Goal: Transaction & Acquisition: Purchase product/service

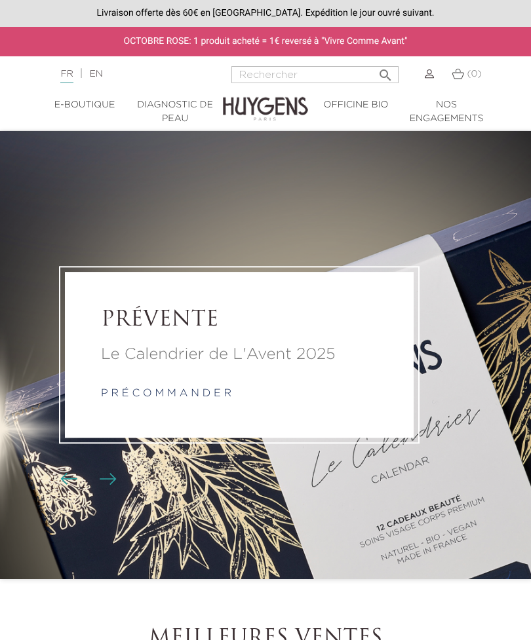
click at [195, 113] on link "Diagnostic de peau" at bounding box center [175, 112] width 90 height 28
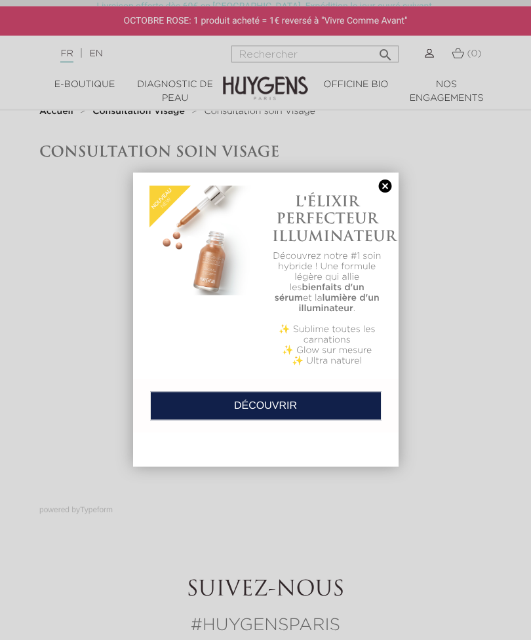
scroll to position [5, 0]
click at [383, 189] on link at bounding box center [385, 187] width 18 height 14
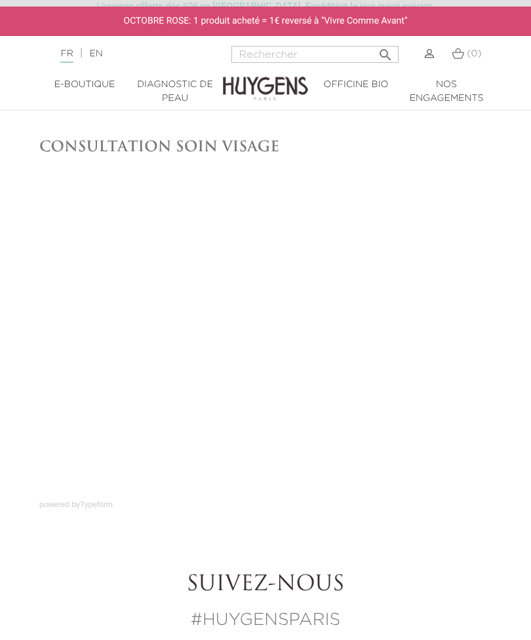
scroll to position [10, 0]
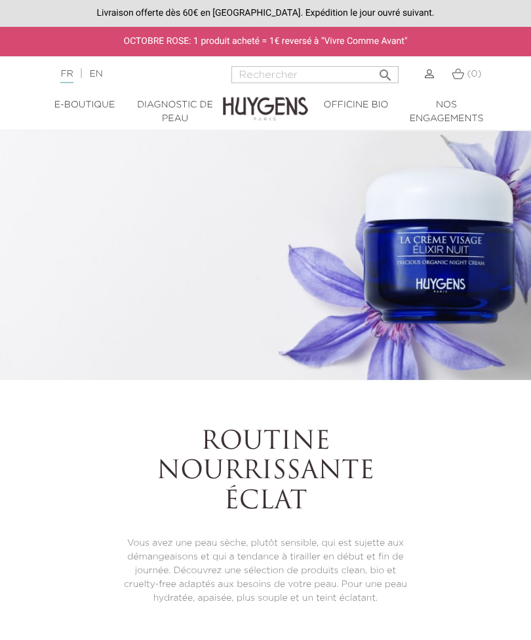
click at [313, 79] on input "Rechercher" at bounding box center [314, 74] width 167 height 17
type input "Crème visage"
click at [375, 71] on button " Rechercher" at bounding box center [386, 71] width 24 height 18
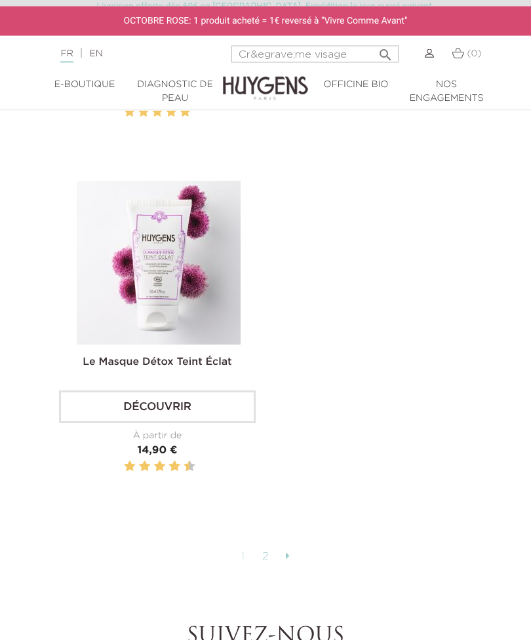
scroll to position [4680, 0]
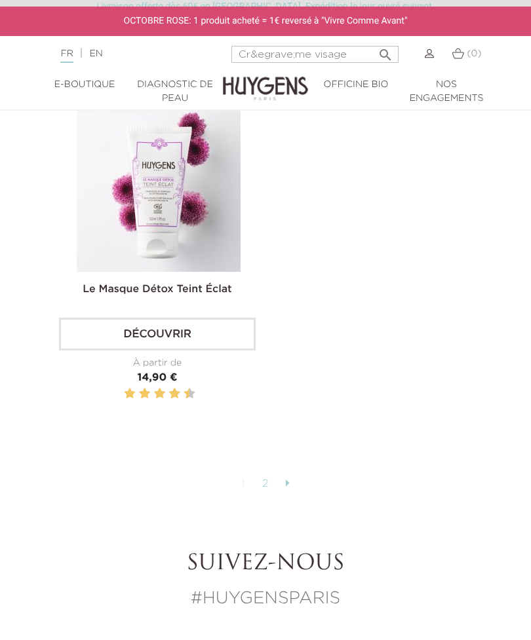
click at [291, 488] on link at bounding box center [287, 484] width 17 height 22
click at [273, 485] on link "2" at bounding box center [266, 484] width 20 height 22
click at [235, 496] on link "1" at bounding box center [244, 484] width 18 height 22
click at [246, 482] on link "1" at bounding box center [244, 484] width 18 height 22
click at [238, 485] on link "1" at bounding box center [244, 484] width 18 height 22
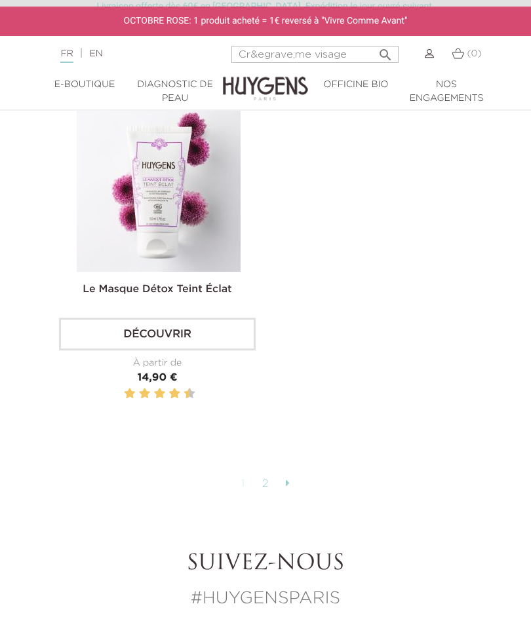
click at [243, 484] on link "1" at bounding box center [244, 484] width 18 height 22
click at [267, 481] on link "2" at bounding box center [266, 484] width 20 height 22
click at [270, 486] on link "2" at bounding box center [266, 484] width 20 height 22
click at [293, 496] on link at bounding box center [287, 484] width 17 height 22
click at [290, 484] on icon at bounding box center [288, 483] width 4 height 10
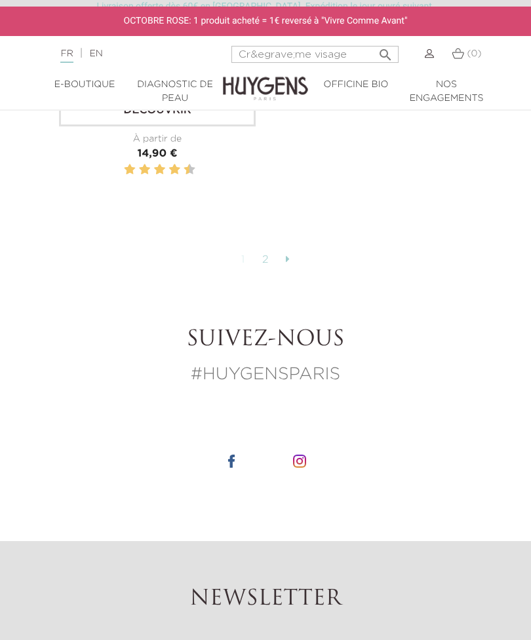
scroll to position [4908, 0]
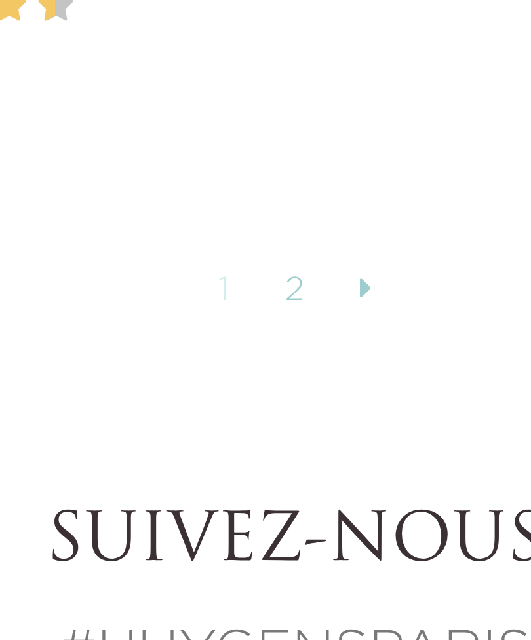
click at [286, 250] on icon at bounding box center [288, 255] width 4 height 10
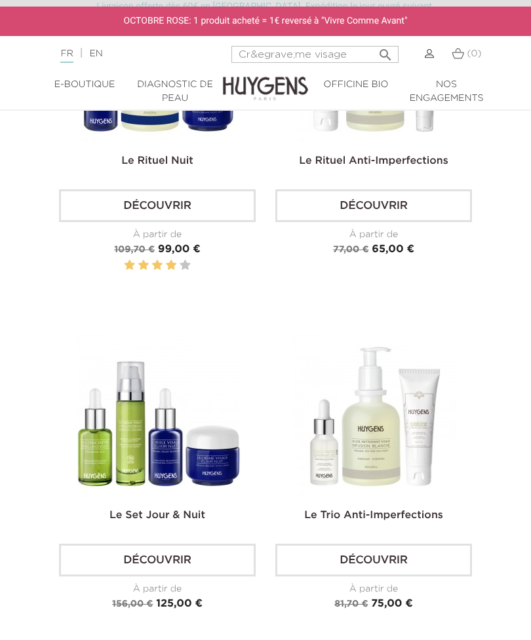
click at [315, 55] on input "Cr&egrave;me visage" at bounding box center [314, 54] width 167 height 17
type input "Creme visage"
click at [375, 51] on button " Rechercher" at bounding box center [386, 51] width 24 height 18
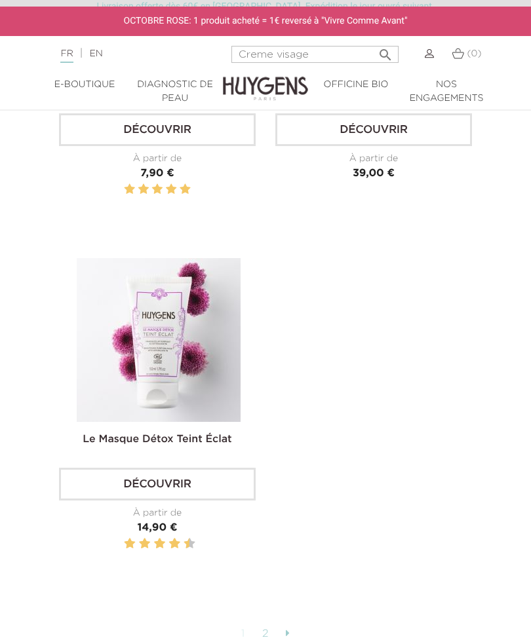
scroll to position [4616, 0]
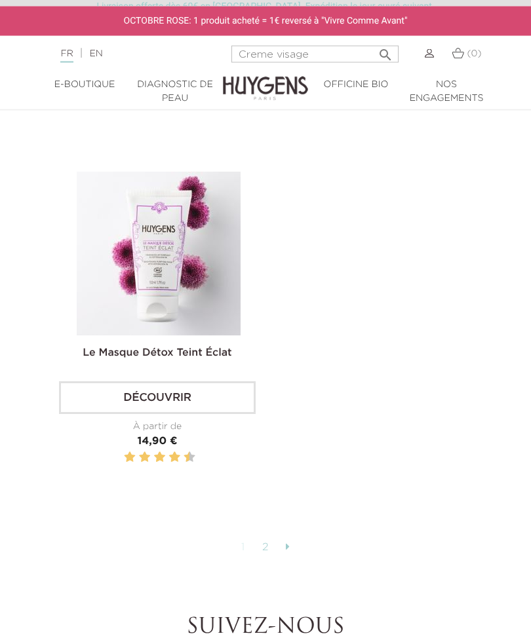
click at [293, 555] on link at bounding box center [287, 549] width 17 height 22
click at [292, 550] on link at bounding box center [287, 549] width 17 height 22
click at [295, 545] on link at bounding box center [287, 548] width 17 height 22
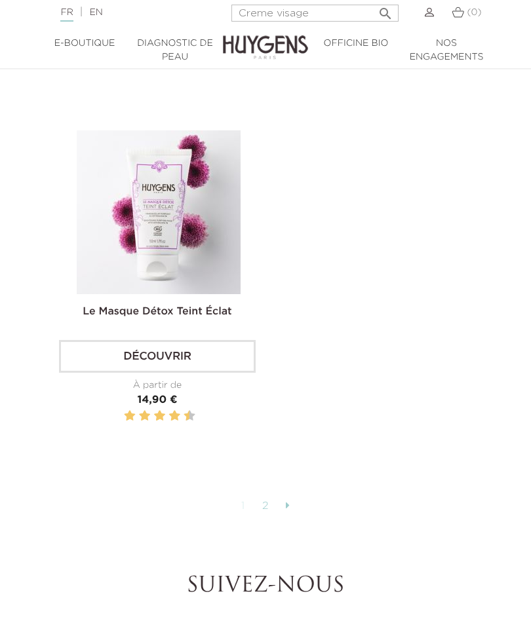
scroll to position [4658, 0]
